Goal: Information Seeking & Learning: Learn about a topic

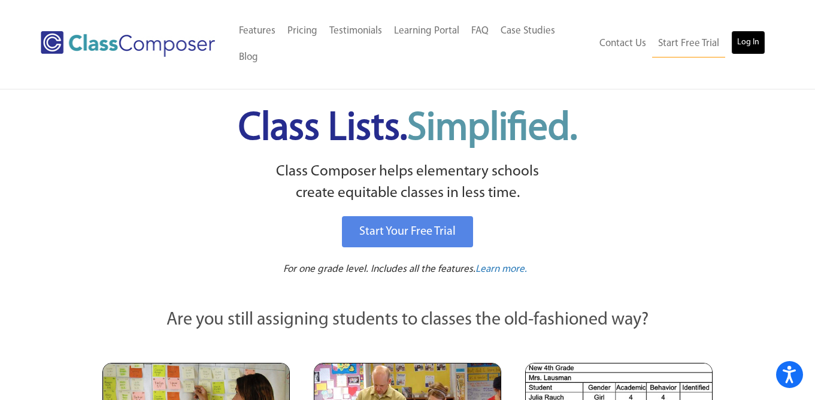
click at [742, 31] on link "Log In" at bounding box center [748, 43] width 34 height 24
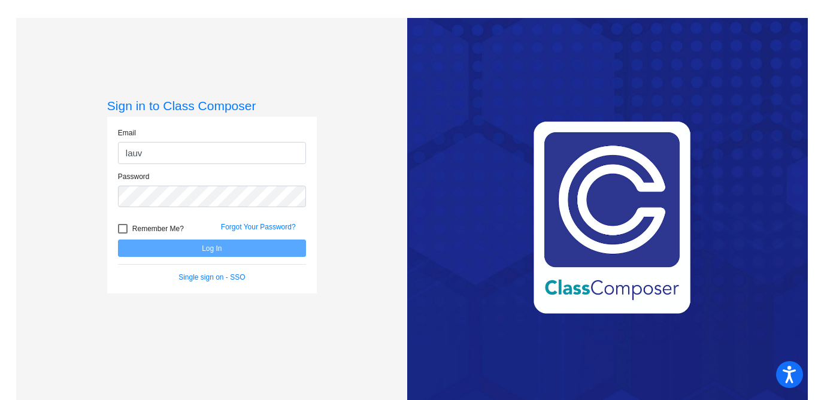
type input "[EMAIL_ADDRESS][DOMAIN_NAME]"
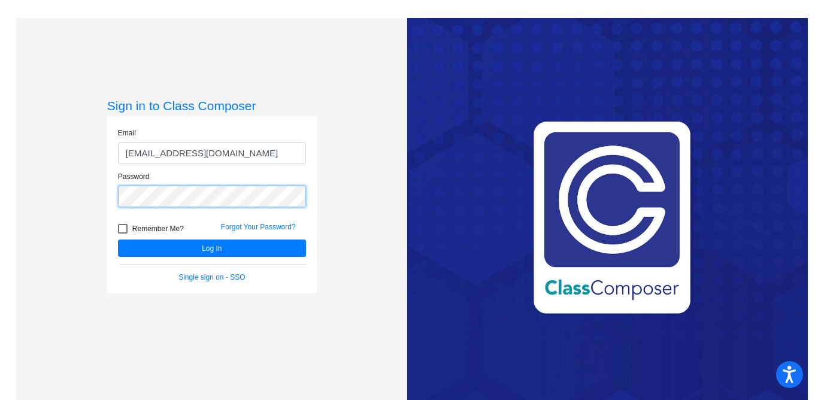
click at [118, 239] on button "Log In" at bounding box center [212, 247] width 188 height 17
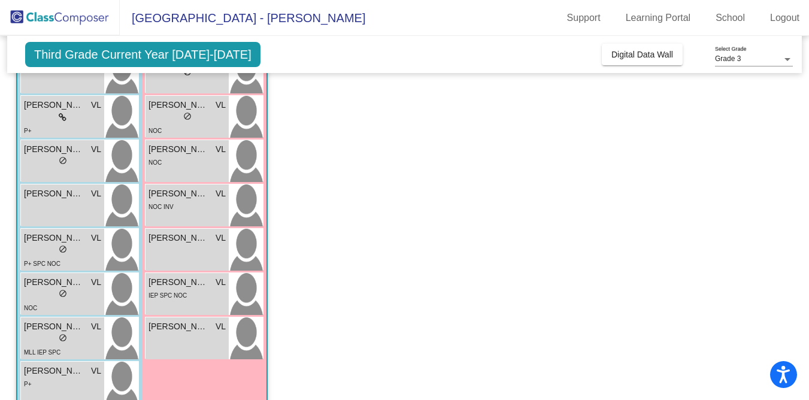
scroll to position [419, 0]
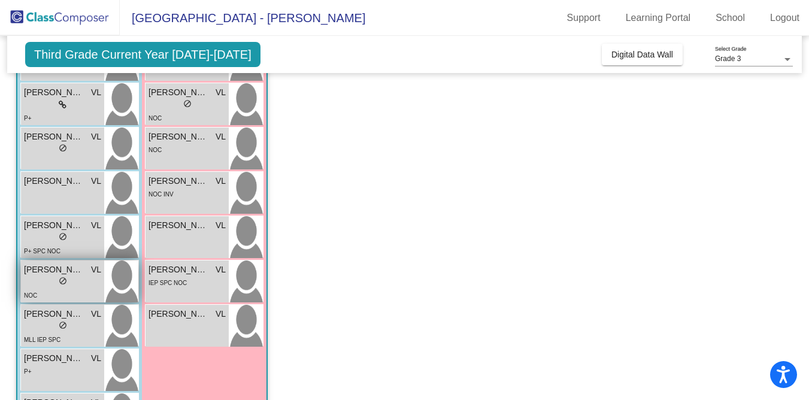
click at [65, 280] on span "do_not_disturb_alt" at bounding box center [63, 281] width 8 height 8
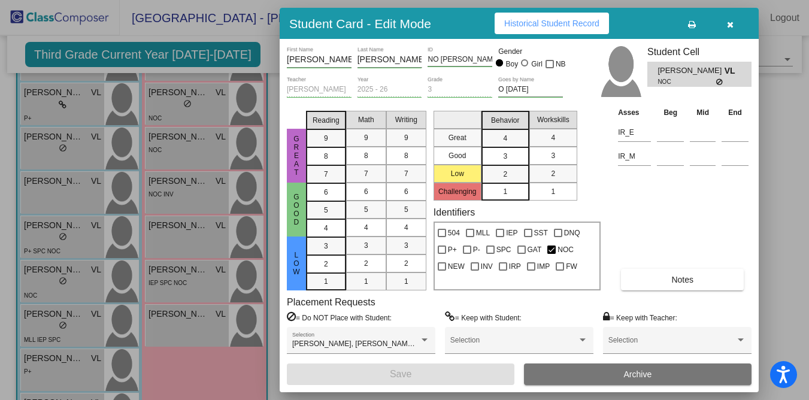
click at [578, 19] on span "Historical Student Record" at bounding box center [551, 24] width 95 height 10
click at [730, 22] on icon "button" at bounding box center [730, 24] width 7 height 8
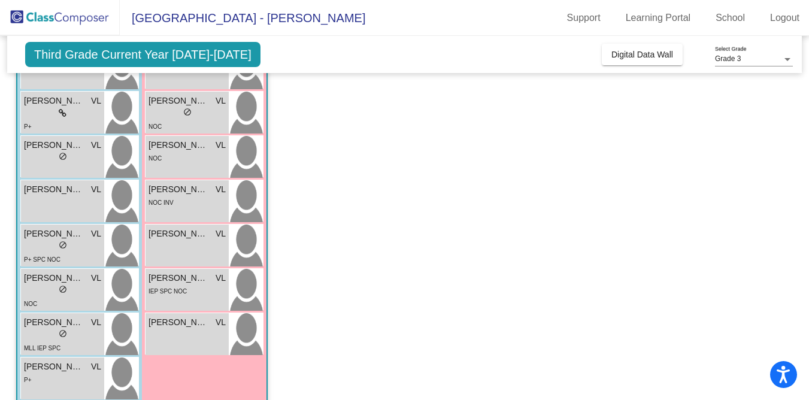
scroll to position [403, 0]
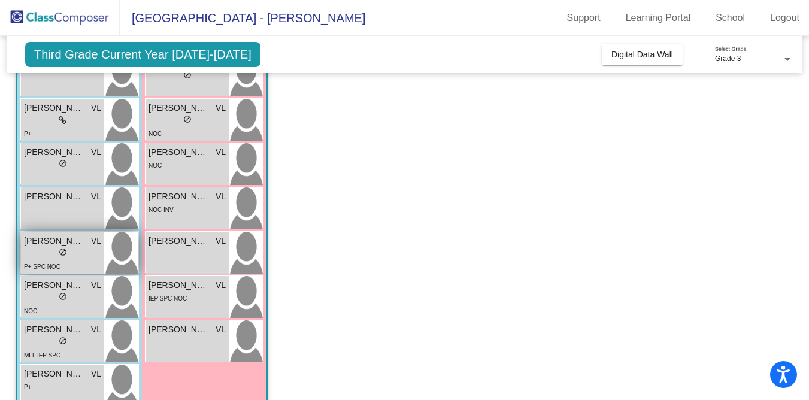
click at [77, 256] on div "lock do_not_disturb_alt" at bounding box center [62, 253] width 77 height 13
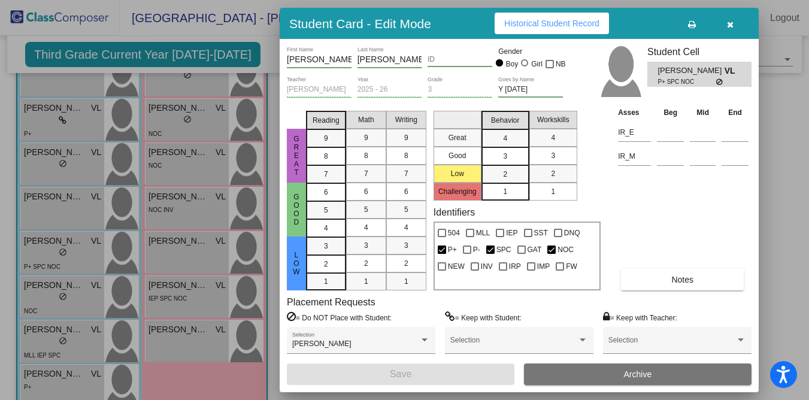
click at [564, 21] on span "Historical Student Record" at bounding box center [551, 24] width 95 height 10
click at [732, 24] on icon "button" at bounding box center [730, 24] width 7 height 8
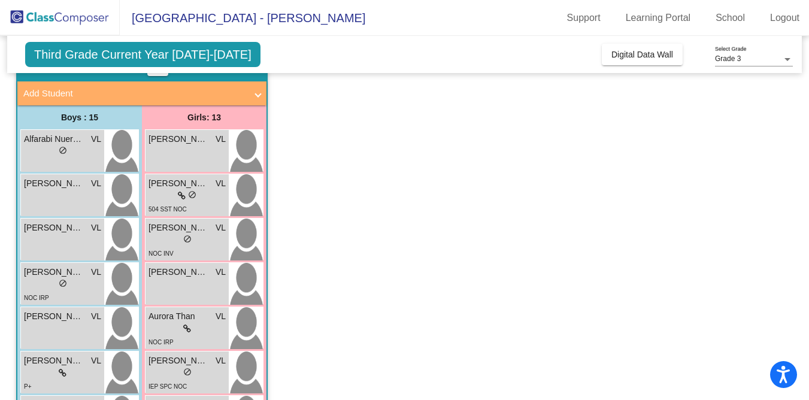
scroll to position [60, 0]
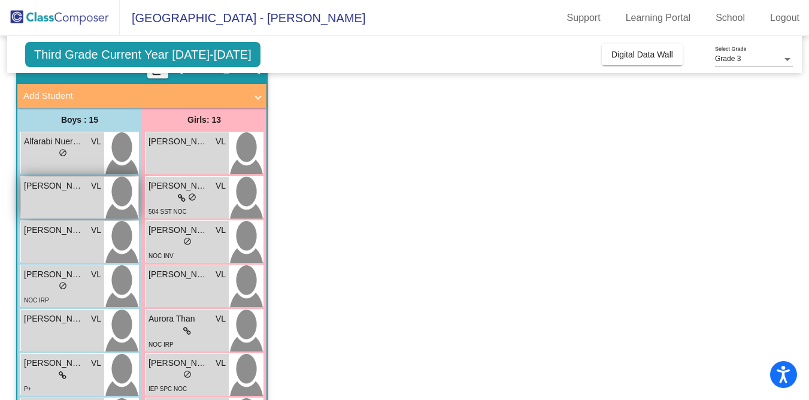
click at [72, 202] on div "Aliver [PERSON_NAME] lock do_not_disturb_alt" at bounding box center [62, 198] width 83 height 42
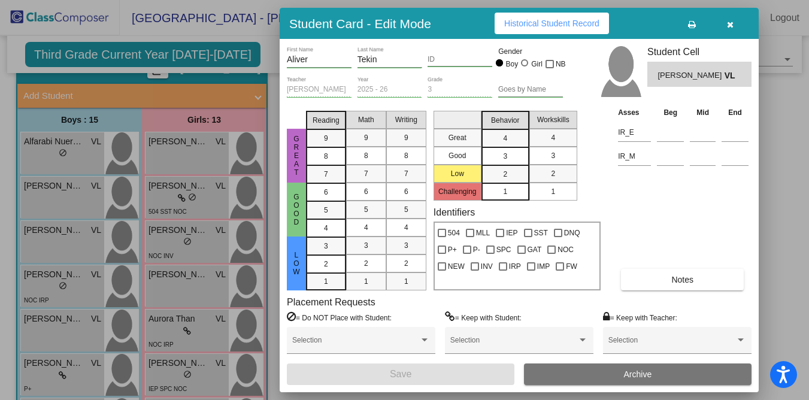
click at [526, 22] on span "Historical Student Record" at bounding box center [551, 24] width 95 height 10
click at [723, 25] on button "button" at bounding box center [730, 24] width 38 height 22
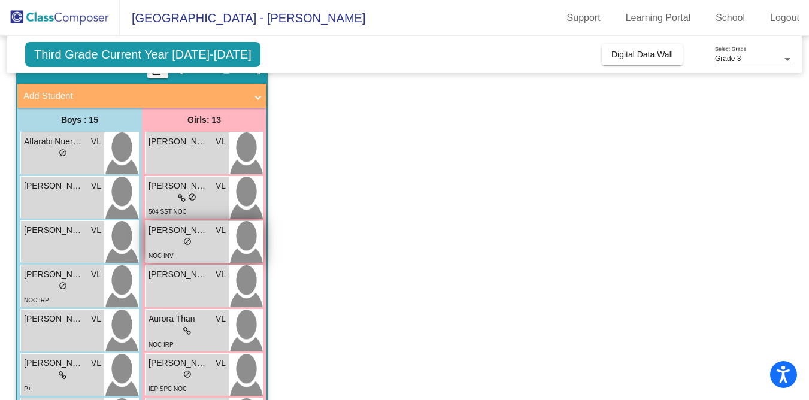
click at [175, 243] on div "lock do_not_disturb_alt" at bounding box center [186, 242] width 77 height 13
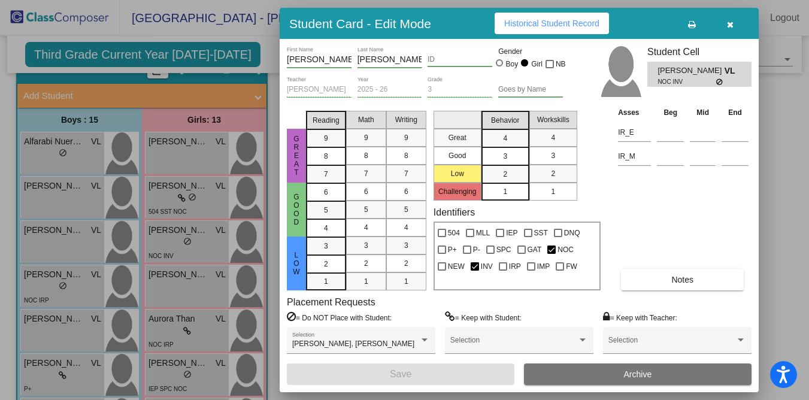
click at [572, 21] on span "Historical Student Record" at bounding box center [551, 24] width 95 height 10
click at [730, 20] on icon "button" at bounding box center [730, 24] width 7 height 8
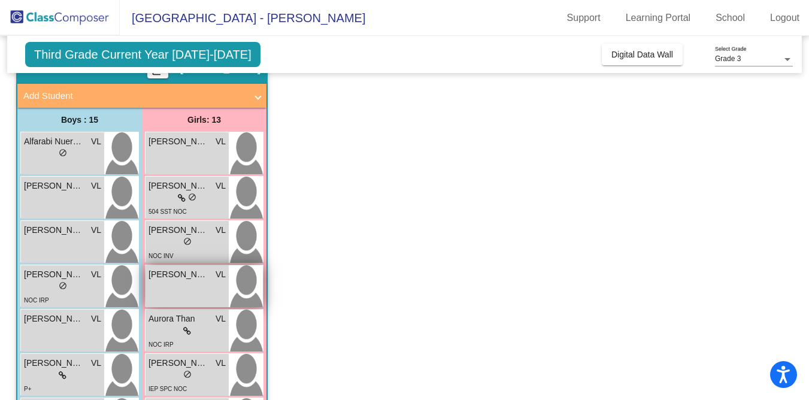
click at [174, 284] on div "[PERSON_NAME] lock do_not_disturb_alt" at bounding box center [186, 286] width 83 height 42
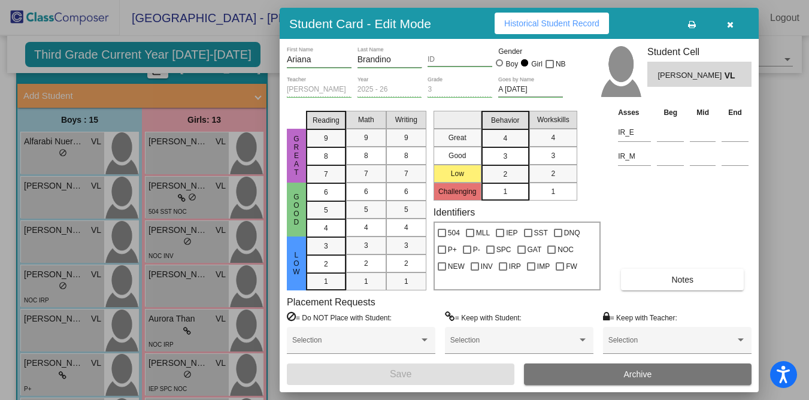
click at [576, 22] on span "Historical Student Record" at bounding box center [551, 24] width 95 height 10
click at [728, 22] on icon "button" at bounding box center [730, 24] width 7 height 8
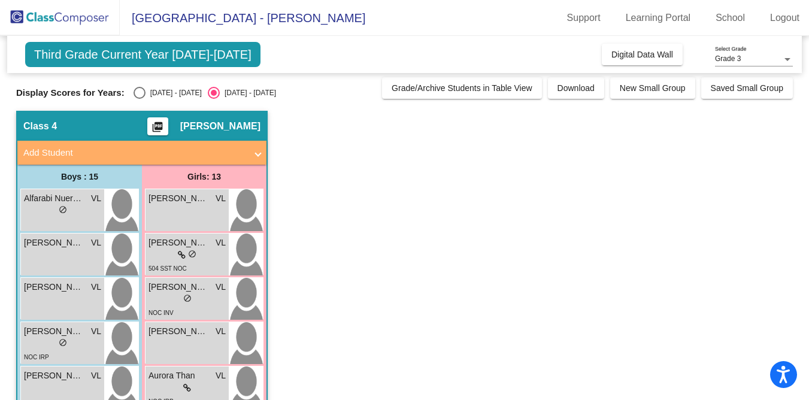
scroll to position [0, 0]
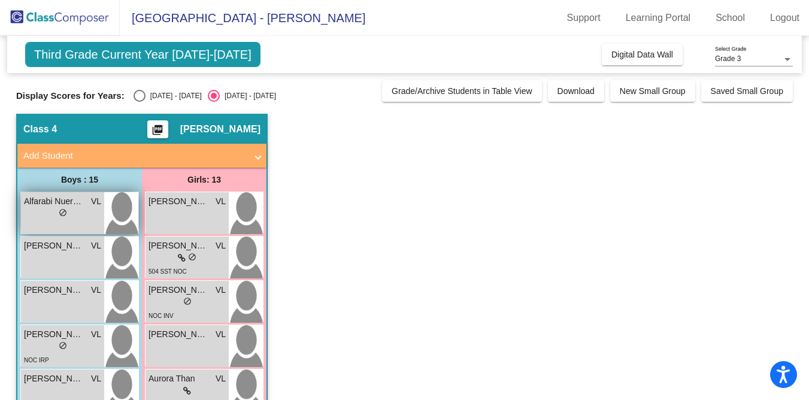
click at [76, 221] on div "Alfarabi Nuerzati VL lock do_not_disturb_alt" at bounding box center [62, 213] width 83 height 42
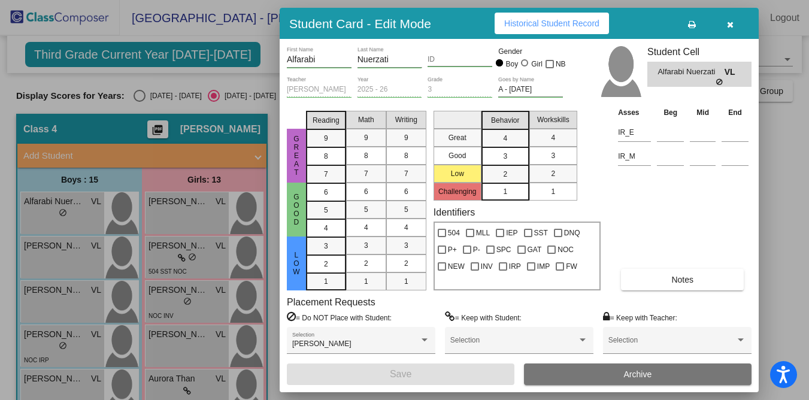
click at [546, 23] on span "Historical Student Record" at bounding box center [551, 24] width 95 height 10
click at [728, 23] on icon "button" at bounding box center [730, 24] width 7 height 8
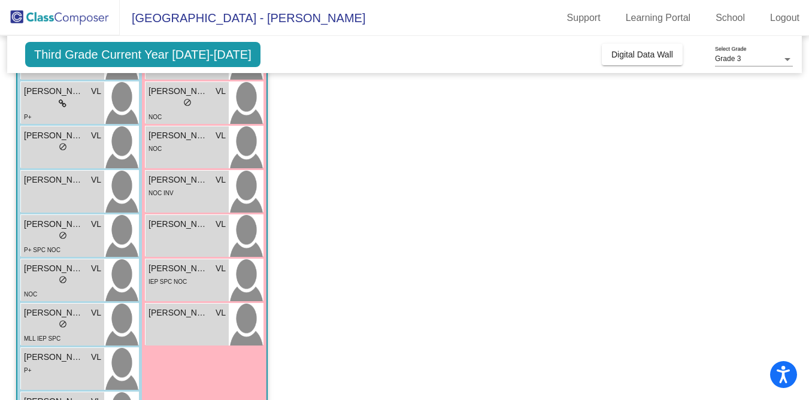
scroll to position [421, 0]
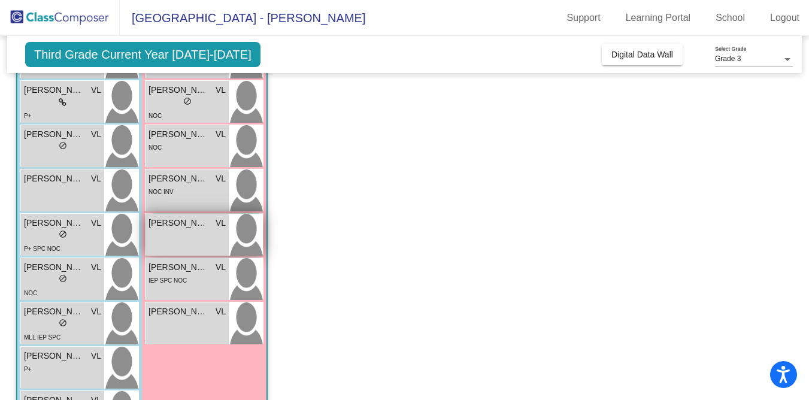
click at [202, 229] on span "[PERSON_NAME]" at bounding box center [178, 223] width 60 height 13
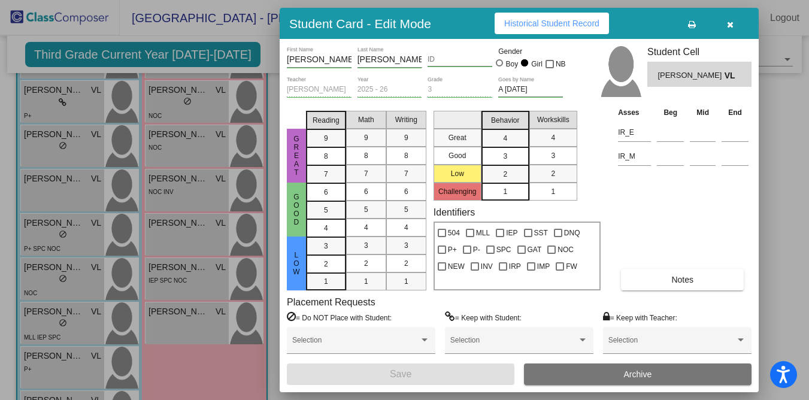
click at [583, 25] on span "Historical Student Record" at bounding box center [551, 24] width 95 height 10
click at [729, 20] on icon "button" at bounding box center [730, 24] width 7 height 8
